Goal: Task Accomplishment & Management: Manage account settings

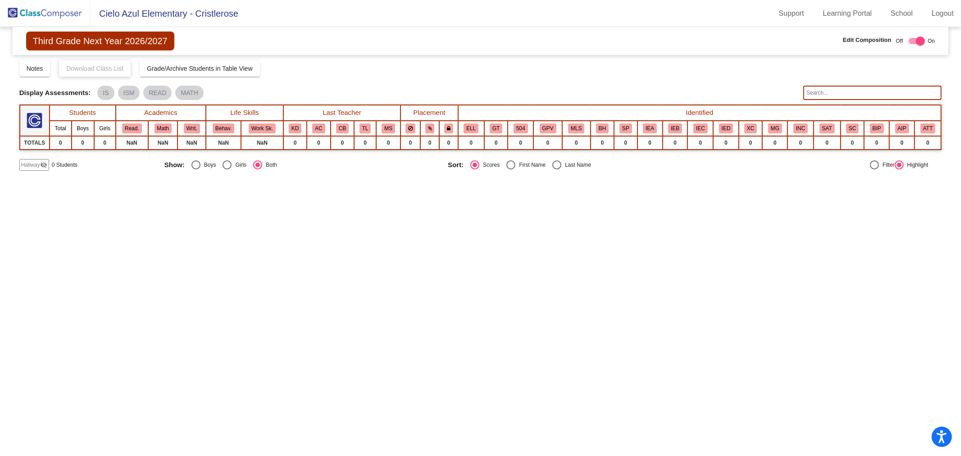
click at [37, 15] on img at bounding box center [45, 13] width 90 height 27
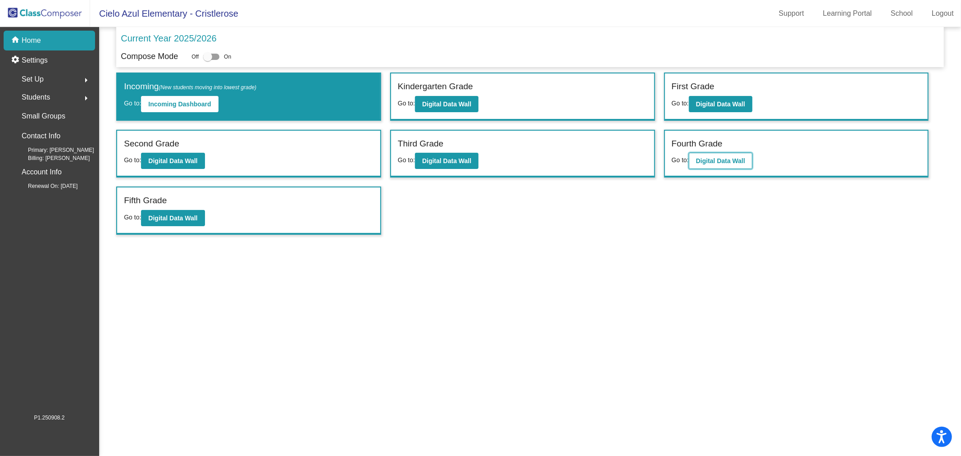
click at [722, 157] on b "Digital Data Wall" at bounding box center [720, 160] width 49 height 7
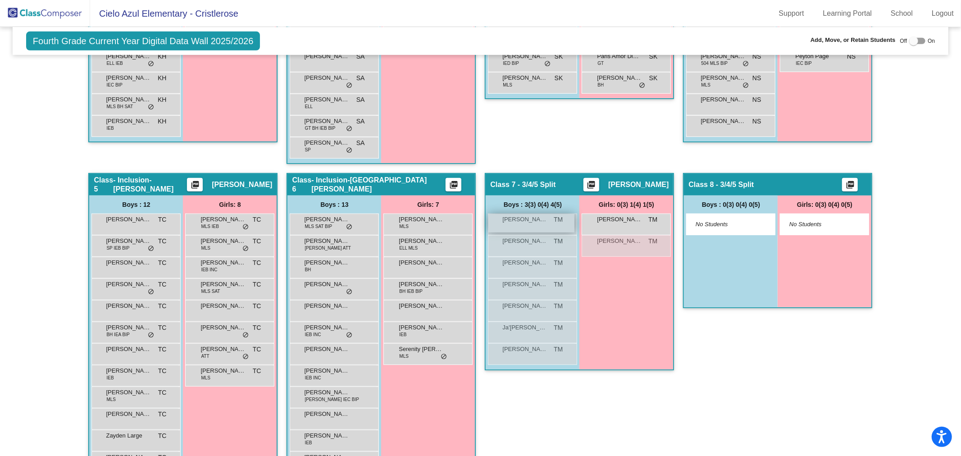
scroll to position [498, 0]
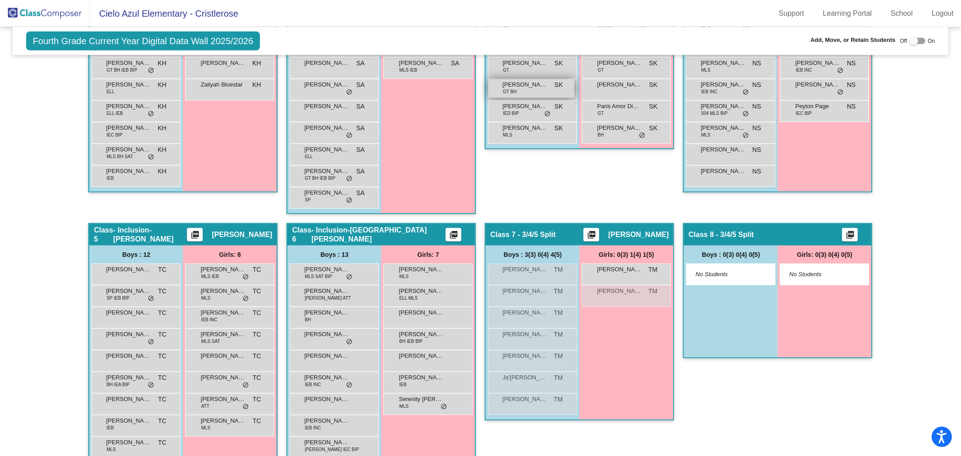
scroll to position [498, 0]
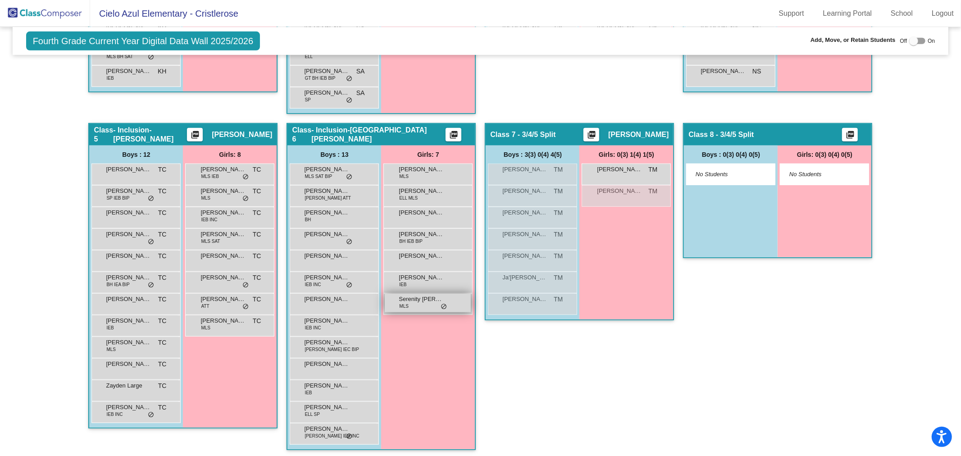
click at [416, 302] on div "Serenity [PERSON_NAME] MLS lock do_not_disturb_alt" at bounding box center [428, 303] width 86 height 18
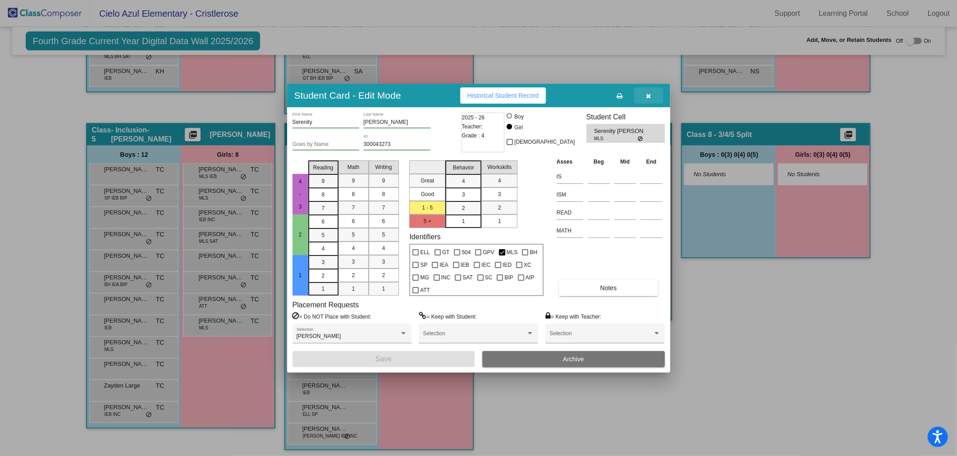
click at [648, 95] on icon "button" at bounding box center [648, 96] width 5 height 6
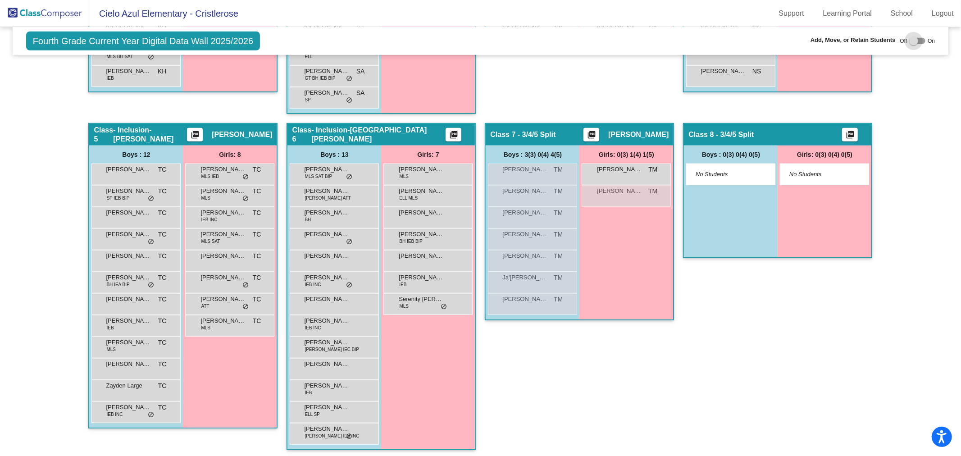
click at [913, 39] on div at bounding box center [913, 41] width 9 height 9
checkbox input "true"
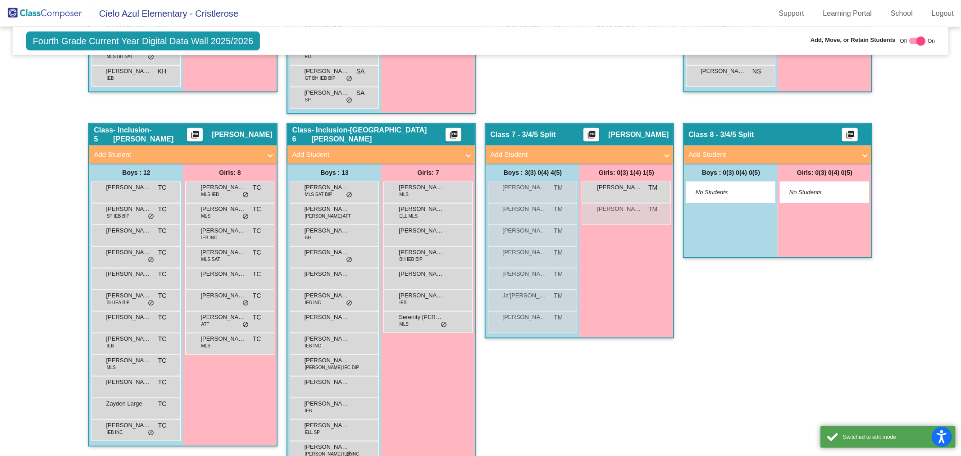
scroll to position [534, 0]
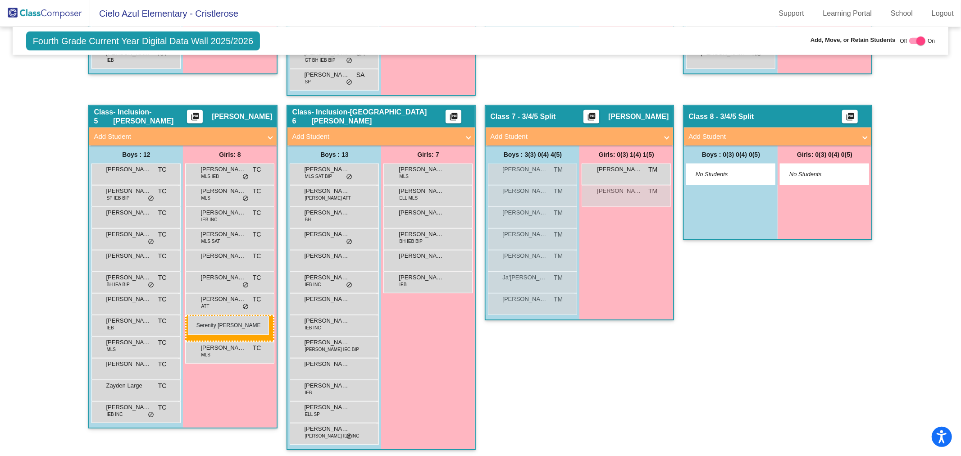
drag, startPoint x: 437, startPoint y: 300, endPoint x: 188, endPoint y: 316, distance: 249.7
